Goal: Task Accomplishment & Management: Complete application form

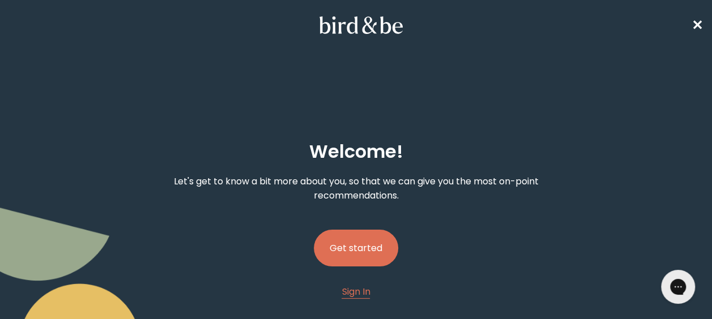
click at [328, 242] on button "Get started" at bounding box center [356, 248] width 84 height 37
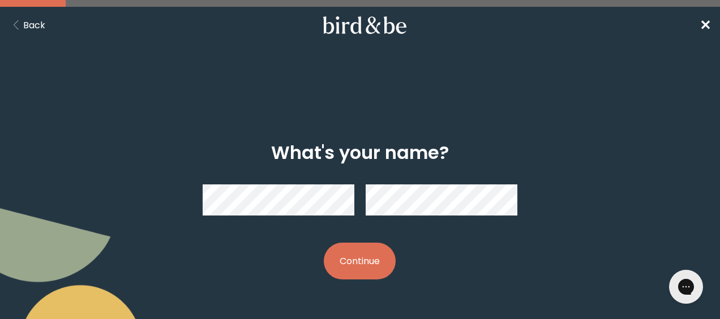
click at [343, 267] on button "Continue" at bounding box center [360, 261] width 72 height 37
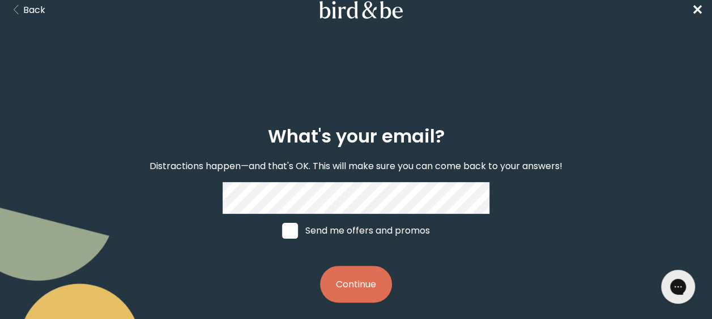
scroll to position [24, 0]
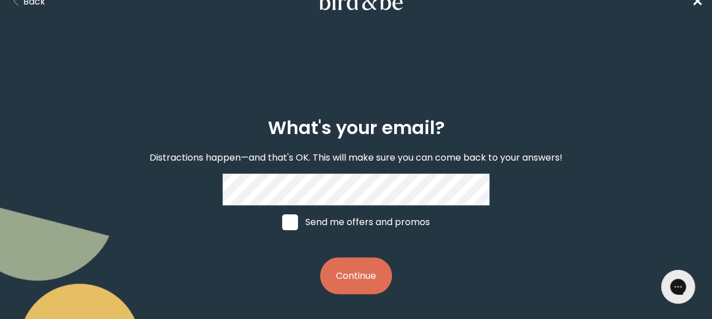
click at [356, 278] on button "Continue" at bounding box center [356, 276] width 72 height 37
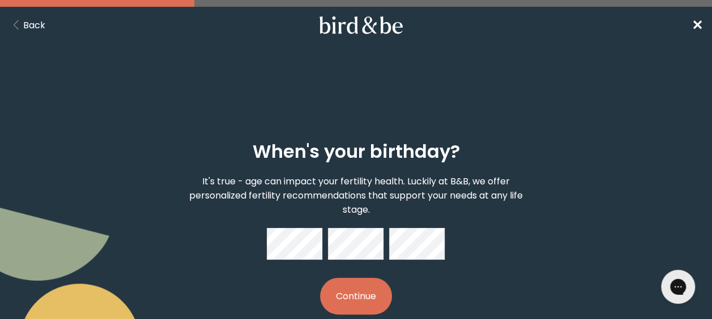
click at [383, 296] on button "Continue" at bounding box center [356, 296] width 72 height 37
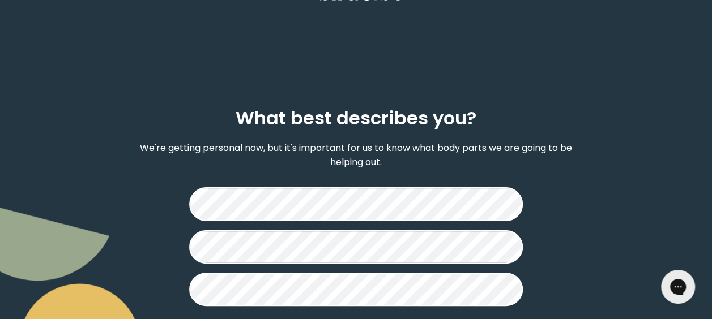
scroll to position [109, 0]
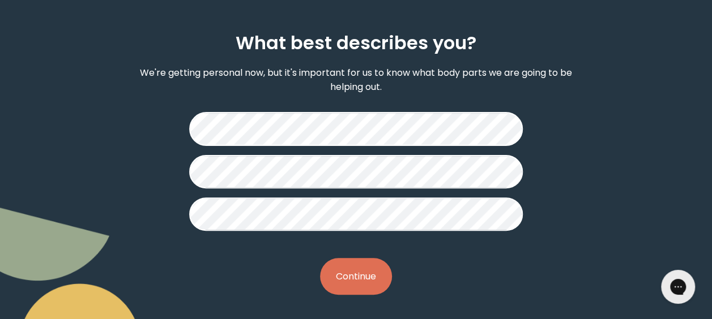
click at [370, 272] on button "Continue" at bounding box center [356, 276] width 72 height 37
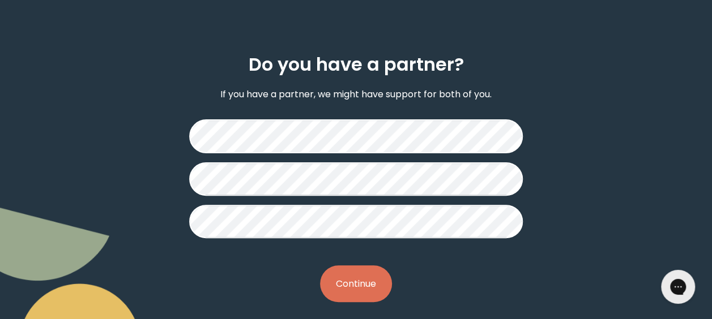
scroll to position [95, 0]
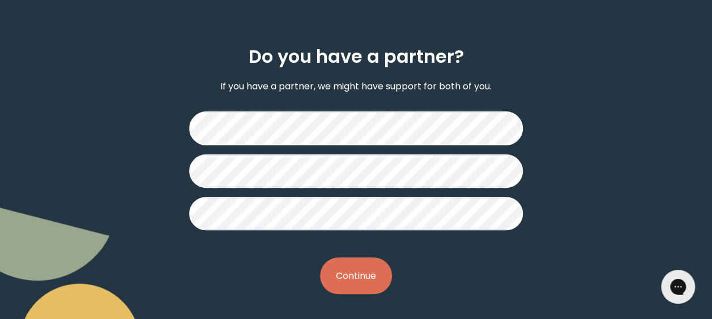
click at [357, 277] on button "Continue" at bounding box center [356, 276] width 72 height 37
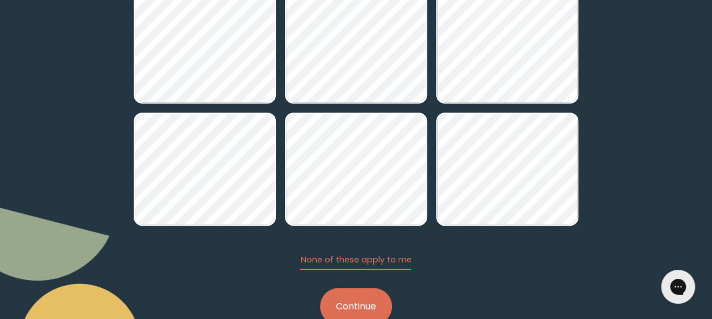
scroll to position [239, 0]
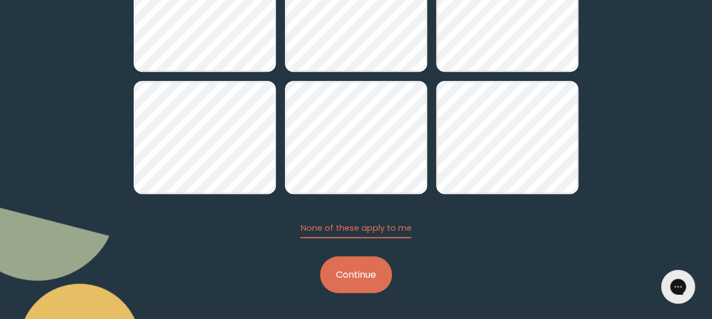
click at [359, 269] on button "Continue" at bounding box center [356, 274] width 72 height 37
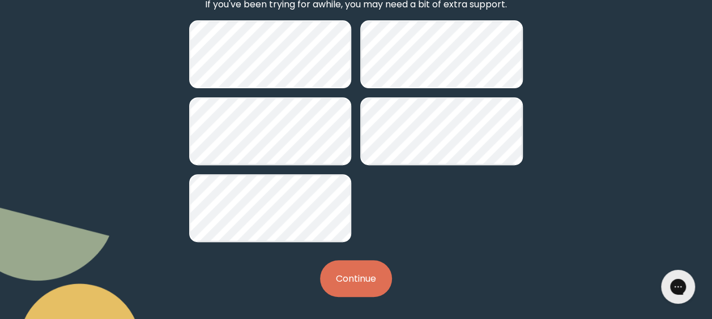
scroll to position [180, 0]
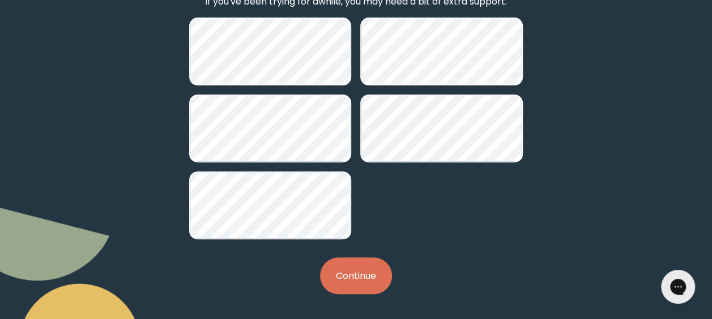
click at [351, 275] on button "Continue" at bounding box center [356, 276] width 72 height 37
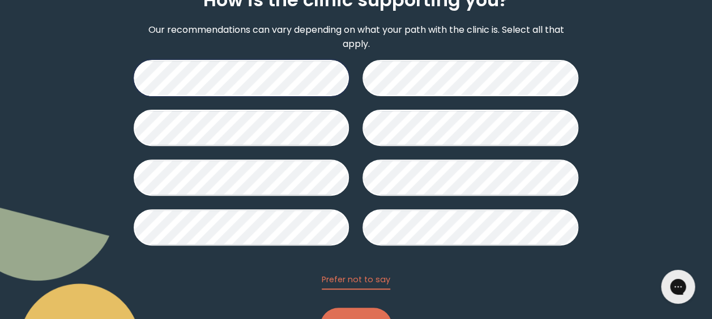
scroll to position [170, 0]
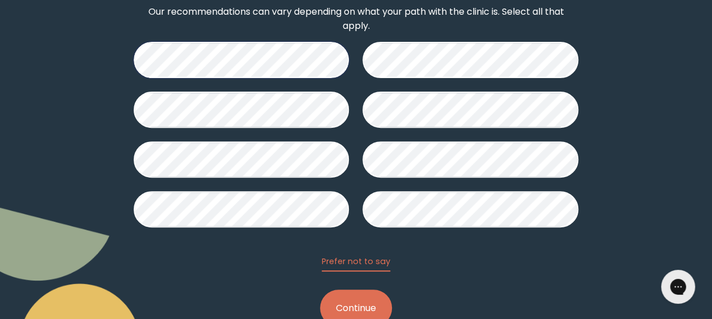
click at [360, 298] on button "Continue" at bounding box center [356, 308] width 72 height 37
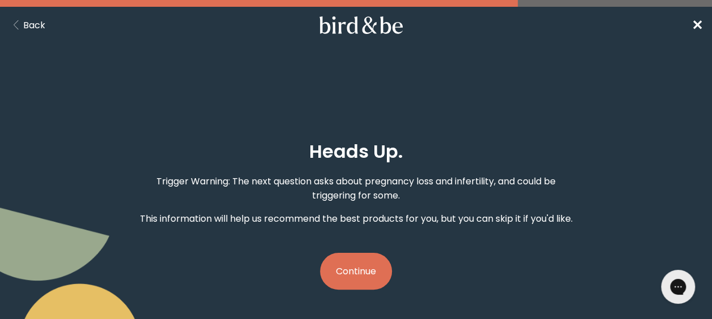
click at [366, 272] on button "Continue" at bounding box center [356, 271] width 72 height 37
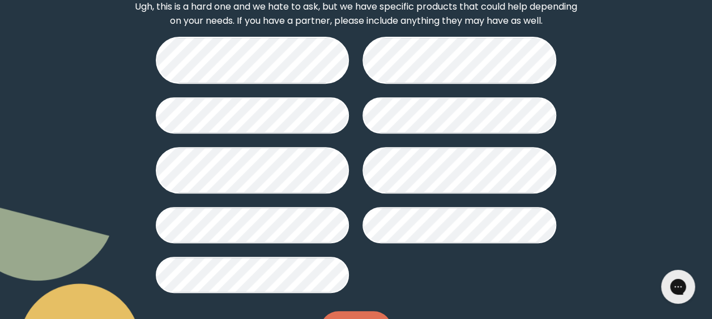
scroll to position [226, 0]
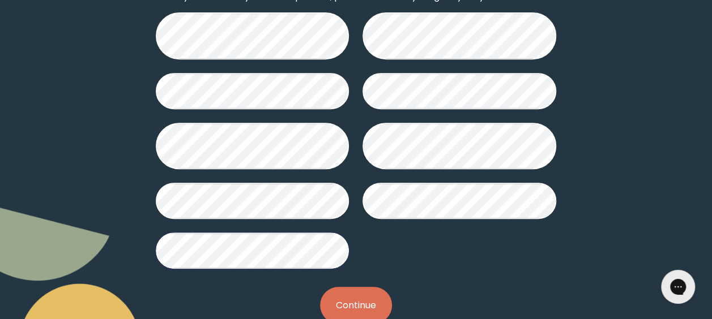
click at [344, 287] on button "Continue" at bounding box center [356, 305] width 72 height 37
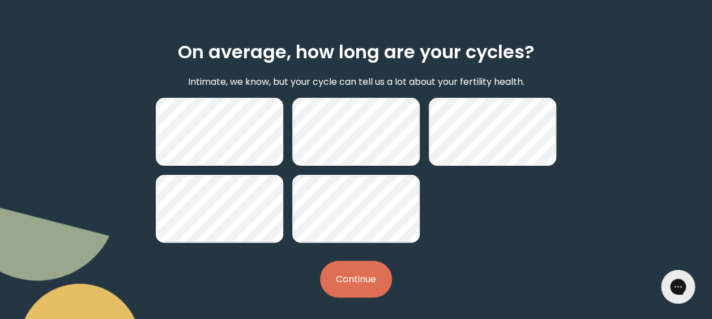
scroll to position [103, 0]
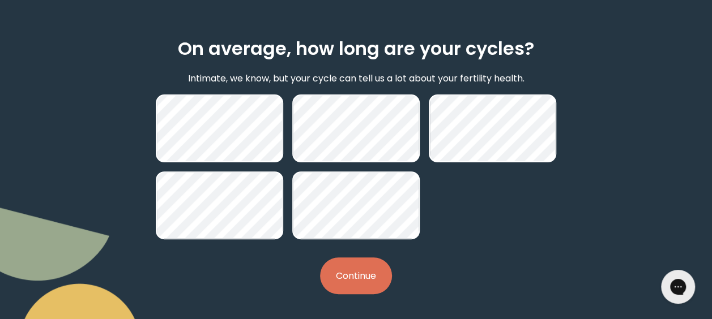
click at [354, 273] on button "Continue" at bounding box center [356, 276] width 72 height 37
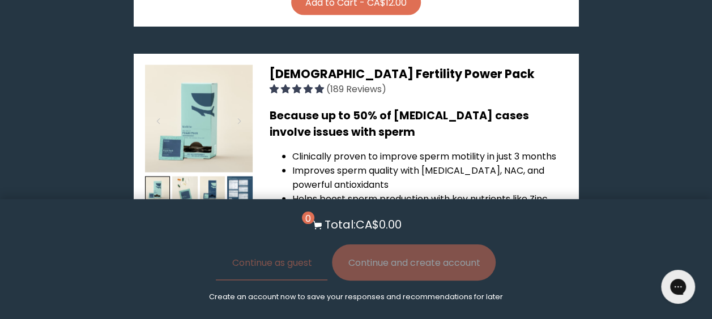
scroll to position [1246, 0]
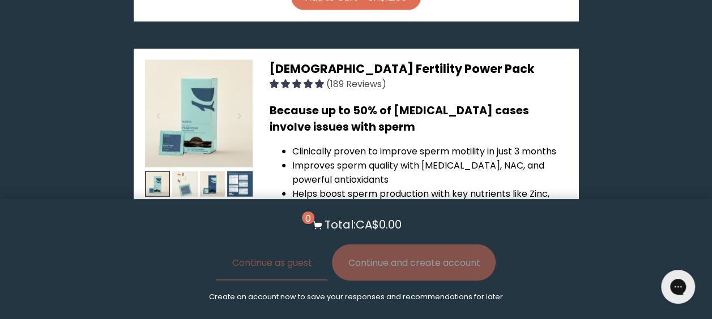
click at [191, 172] on img at bounding box center [184, 184] width 25 height 25
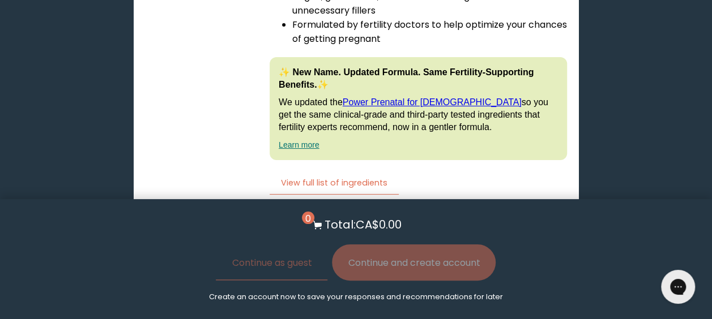
scroll to position [2151, 0]
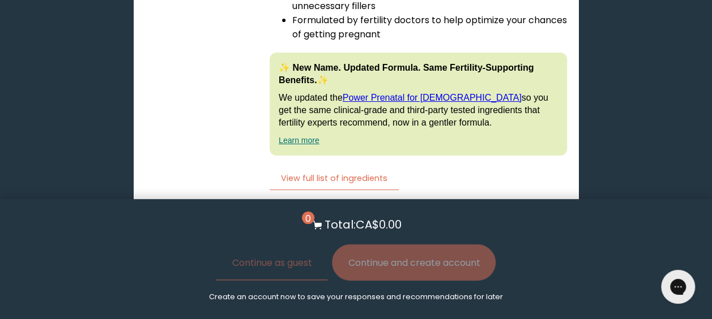
click at [384, 289] on label "With [MEDICAL_DATA] Boost" at bounding box center [306, 301] width 155 height 25
click at [0, 0] on input "With [MEDICAL_DATA] Boost" at bounding box center [0, 0] width 0 height 0
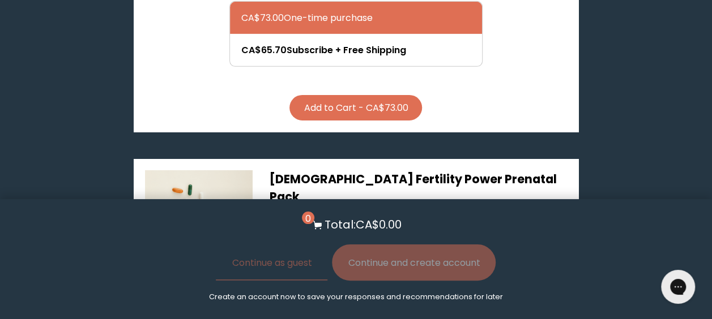
scroll to position [1755, 0]
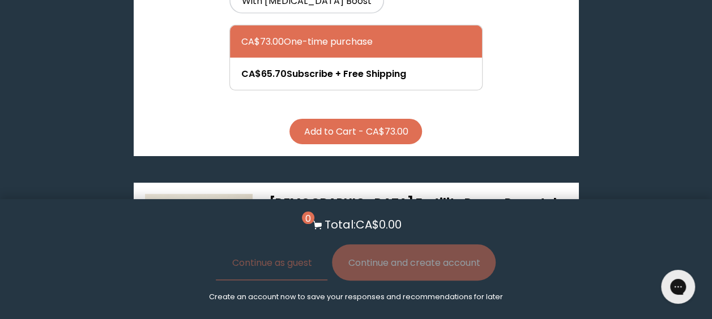
click at [217, 306] on img at bounding box center [212, 318] width 25 height 25
click at [232, 306] on img at bounding box center [239, 318] width 25 height 25
click at [199, 194] on img at bounding box center [199, 248] width 108 height 108
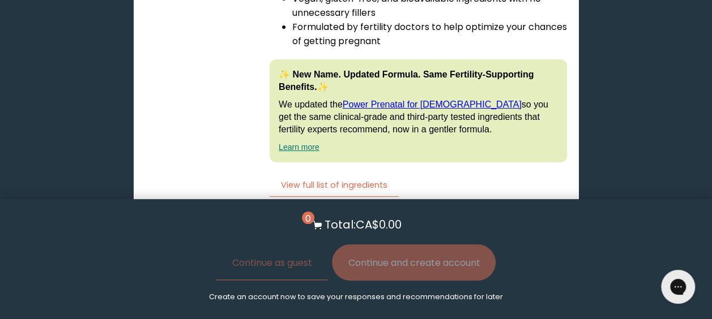
scroll to position [2151, 0]
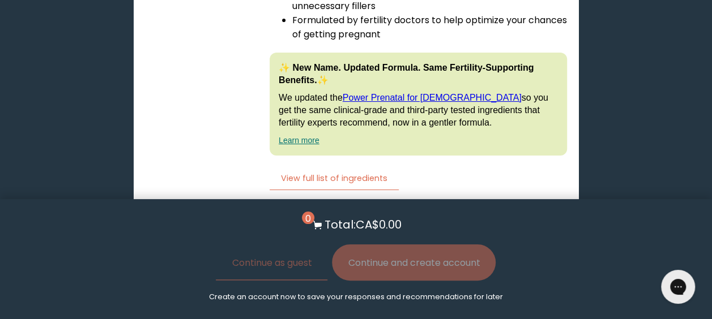
radio input "true"
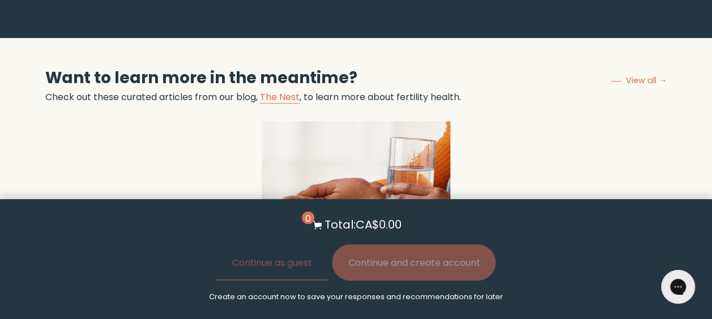
scroll to position [2638, 0]
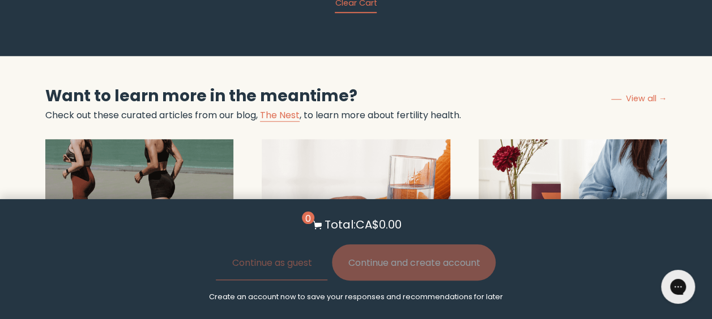
click at [160, 287] on strong "How to Prepare for IVF Egg Retrieval (with Tips from a Naturopath)" at bounding box center [118, 311] width 147 height 48
click at [165, 286] on h3 "How to Prepare for IVF Egg Retrieval (with Tips from a Naturopath)" at bounding box center [139, 310] width 188 height 49
